Goal: Task Accomplishment & Management: Manage account settings

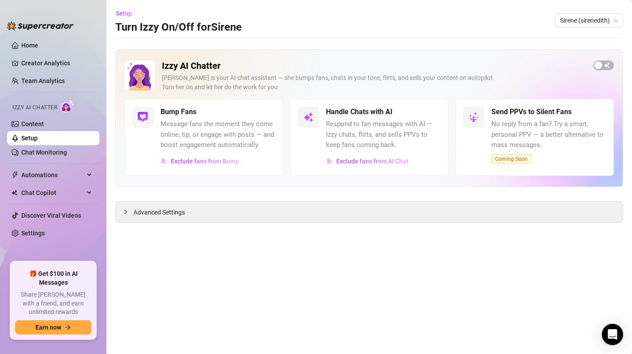
click at [609, 74] on div "Izzy AI Chatter [PERSON_NAME] is your AI chat assistant — she bumps fans, chats…" at bounding box center [370, 79] width 490 height 39
click at [609, 65] on span "button" at bounding box center [604, 65] width 20 height 10
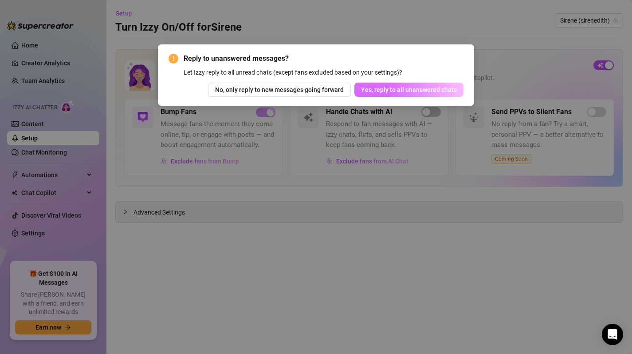
click at [391, 86] on span "Yes, reply to all unanswered chats" at bounding box center [409, 89] width 96 height 7
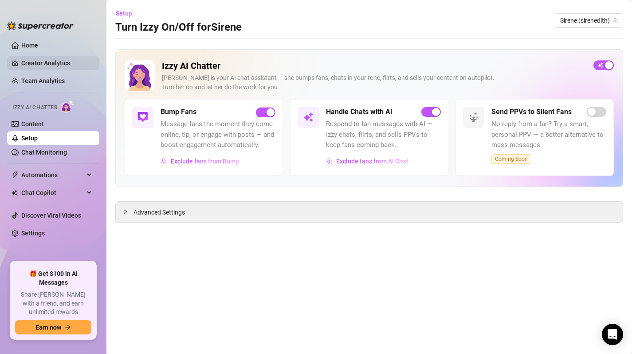
click at [38, 65] on link "Creator Analytics" at bounding box center [56, 63] width 71 height 14
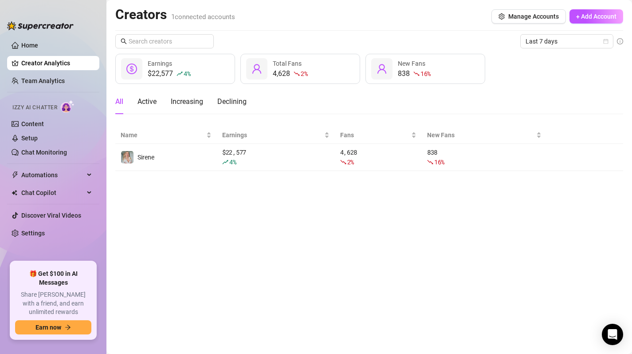
click at [193, 69] on div "$22,577 4 % Earnings" at bounding box center [175, 69] width 120 height 30
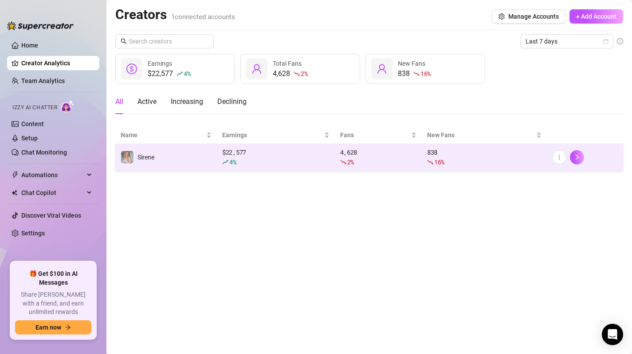
click at [184, 153] on td "Sirene" at bounding box center [166, 157] width 102 height 27
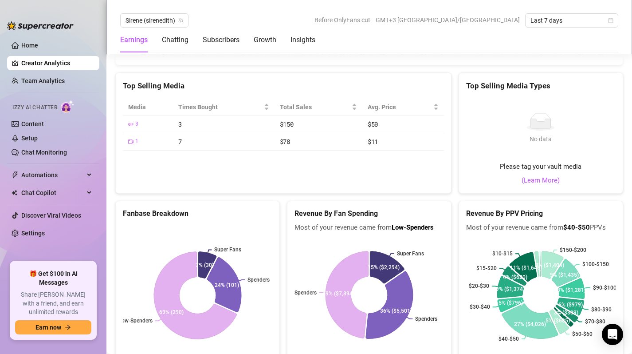
scroll to position [1367, 0]
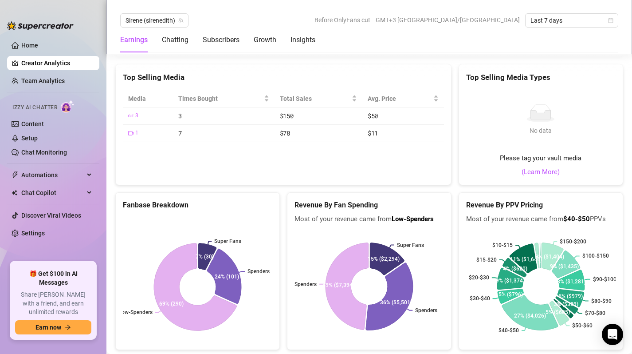
click at [139, 185] on div "Top Selling Media Media Times Bought Total Sales Avg. Price 3 3 $150 $50 1 7 $7…" at bounding box center [283, 124] width 336 height 121
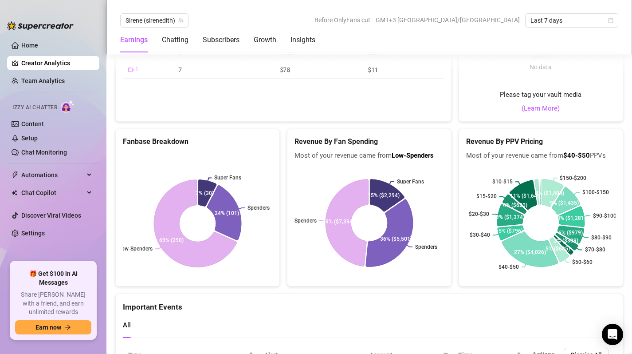
scroll to position [1400, 0]
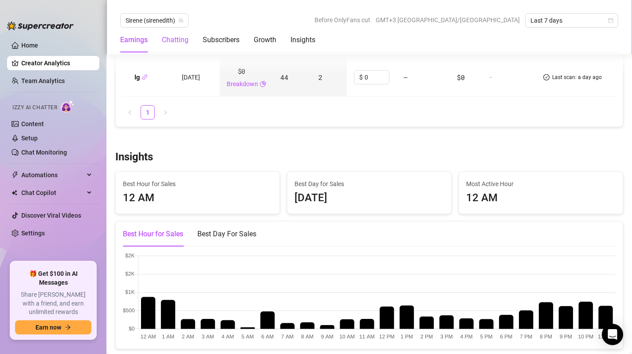
click at [178, 37] on div "Chatting" at bounding box center [175, 40] width 27 height 11
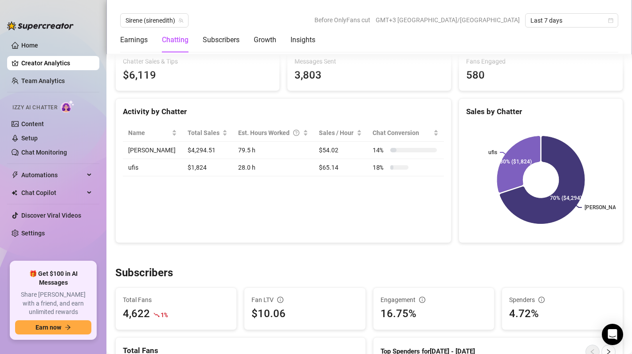
scroll to position [297, 0]
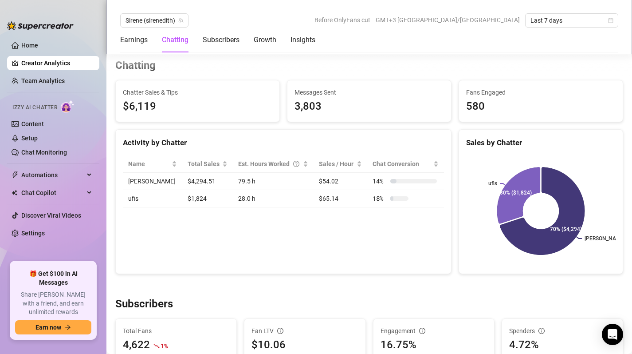
click at [182, 200] on td "$1,824" at bounding box center [207, 198] width 51 height 17
click at [610, 23] on span "Last 7 days" at bounding box center [572, 20] width 83 height 13
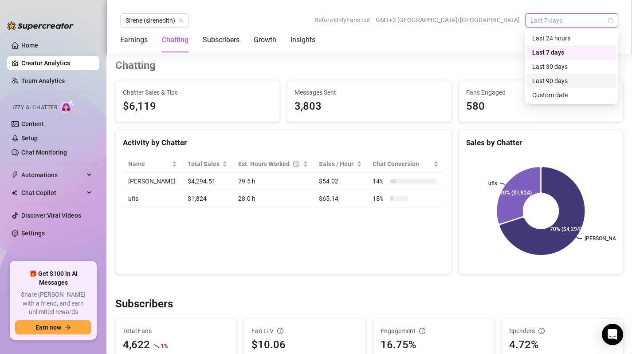
click at [561, 83] on div "Last 90 days" at bounding box center [572, 81] width 79 height 10
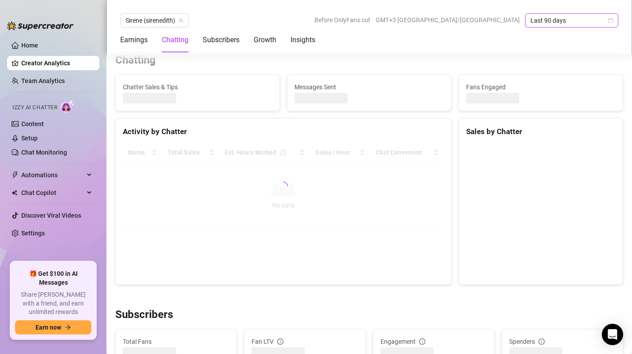
click at [351, 51] on div "Earnings Chatting Subscribers Growth Insights" at bounding box center [369, 40] width 498 height 25
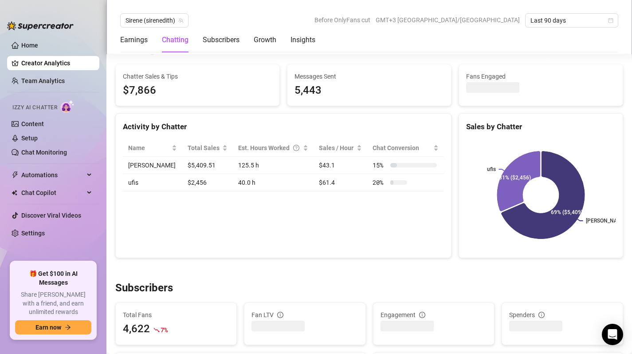
scroll to position [316, 0]
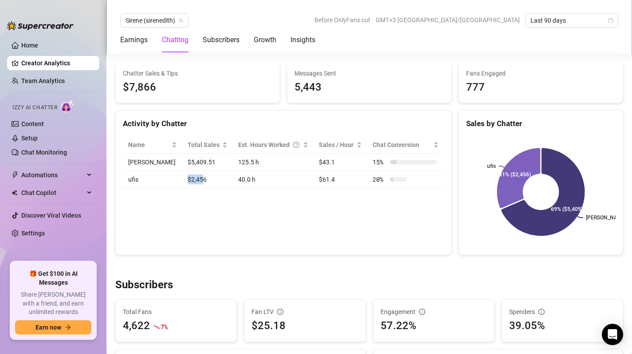
drag, startPoint x: 164, startPoint y: 179, endPoint x: 178, endPoint y: 180, distance: 14.2
click at [182, 180] on td "$2,456" at bounding box center [207, 179] width 51 height 17
click at [187, 213] on div "Activity by Chatter Name Total Sales Est. Hours Worked Sales / Hour Chat Conver…" at bounding box center [283, 182] width 336 height 145
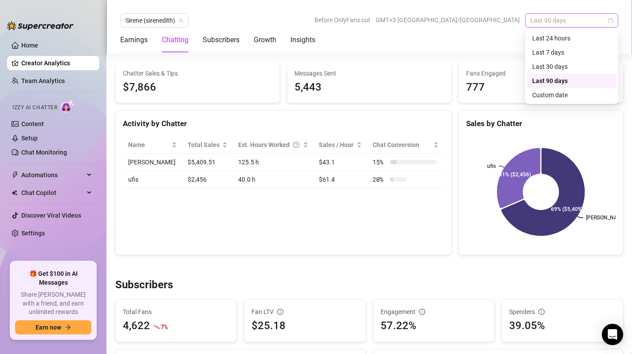
click at [558, 20] on span "Last 90 days" at bounding box center [572, 20] width 83 height 13
click at [552, 66] on div "Last 30 days" at bounding box center [572, 67] width 79 height 10
click at [558, 22] on span "Last 30 days" at bounding box center [572, 20] width 83 height 13
click at [290, 238] on div "Activity by Chatter Name Total Sales Est. Hours Worked Sales / Hour Chat Conver…" at bounding box center [283, 182] width 336 height 145
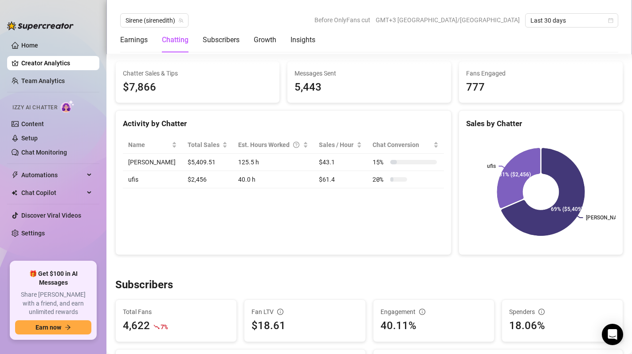
click at [170, 221] on div "Activity by Chatter Name Total Sales Est. Hours Worked Sales / Hour Chat Conver…" at bounding box center [283, 182] width 336 height 145
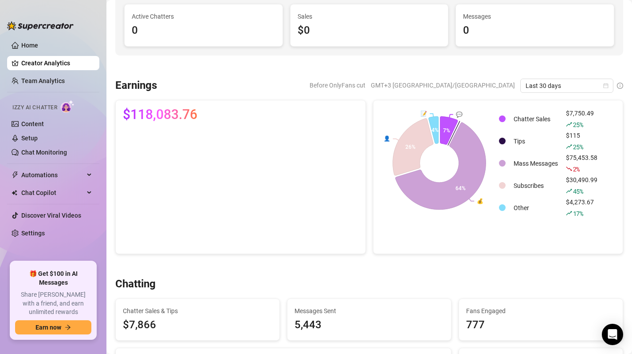
scroll to position [79, 0]
click at [577, 93] on div "Last 30 days" at bounding box center [567, 86] width 93 height 14
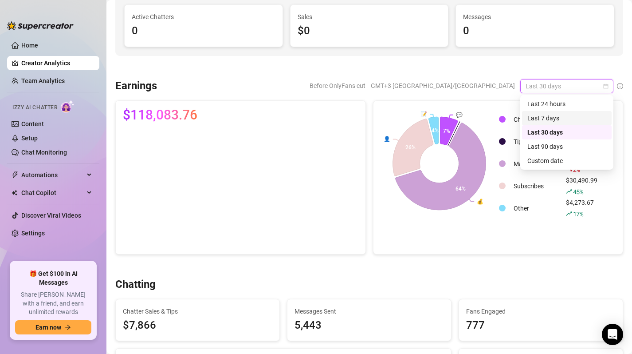
click at [559, 117] on div "Last 7 days" at bounding box center [567, 118] width 79 height 10
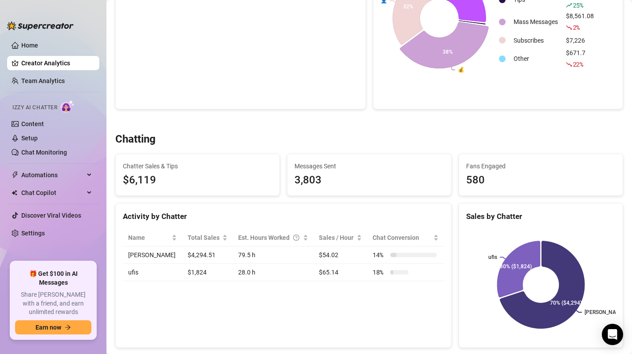
scroll to position [227, 0]
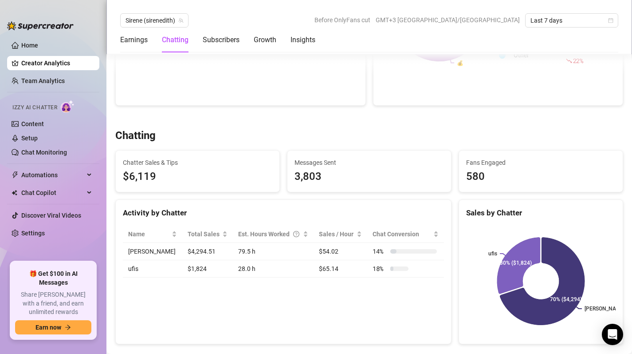
click at [399, 318] on div "Activity by Chatter Name Total Sales Est. Hours Worked Sales / Hour Chat Conver…" at bounding box center [283, 271] width 336 height 145
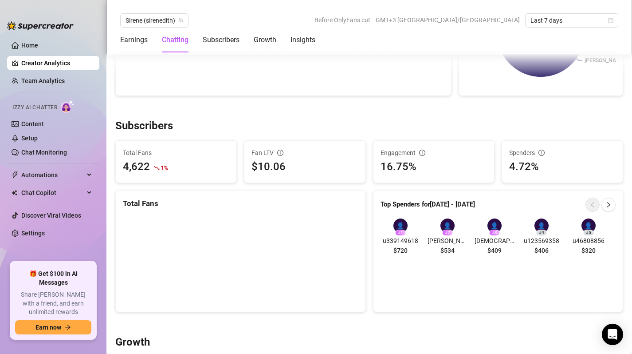
scroll to position [477, 0]
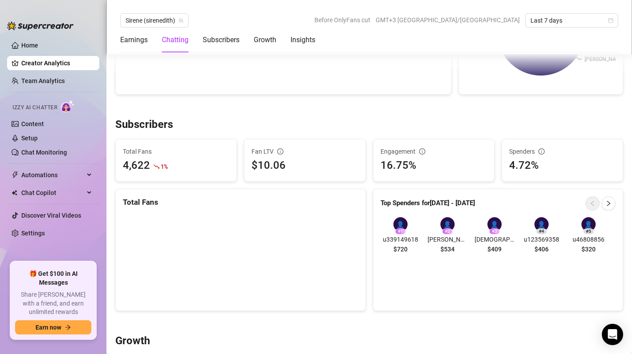
click at [401, 230] on div "# 1" at bounding box center [400, 231] width 11 height 6
click at [402, 244] on div "👤 # 1 u339149618 $720" at bounding box center [401, 237] width 40 height 40
click at [402, 241] on span "u339149618" at bounding box center [401, 239] width 40 height 10
click at [612, 202] on icon "right" at bounding box center [609, 203] width 6 height 6
click at [591, 205] on icon "left" at bounding box center [593, 203] width 6 height 6
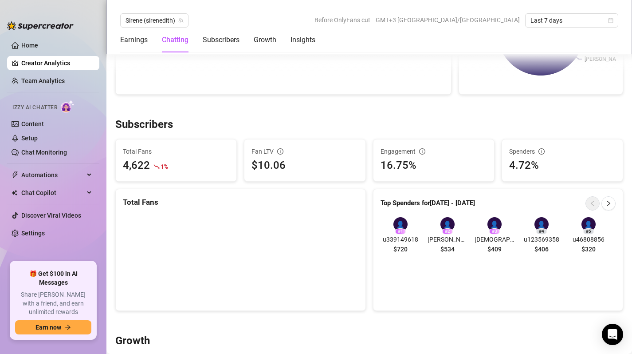
click at [399, 238] on span "u339149618" at bounding box center [401, 239] width 40 height 10
copy span "u339149618"
